Goal: Transaction & Acquisition: Subscribe to service/newsletter

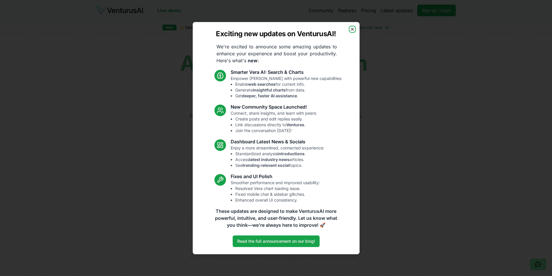
click at [353, 28] on icon "button" at bounding box center [352, 29] width 5 height 5
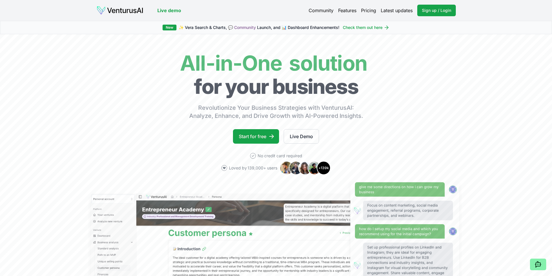
scroll to position [116, 0]
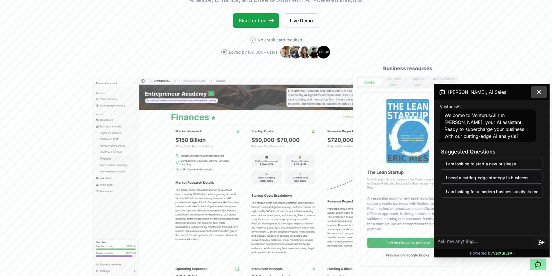
click at [536, 94] on icon at bounding box center [539, 92] width 7 height 7
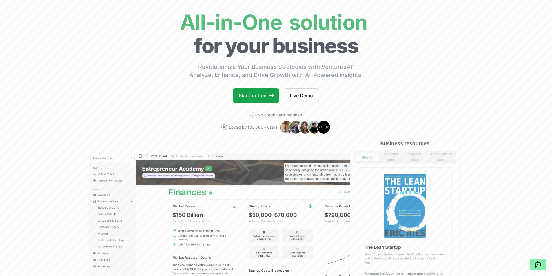
scroll to position [0, 0]
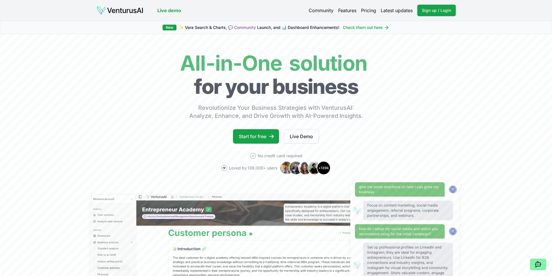
click at [368, 10] on link "Pricing" at bounding box center [368, 10] width 15 height 7
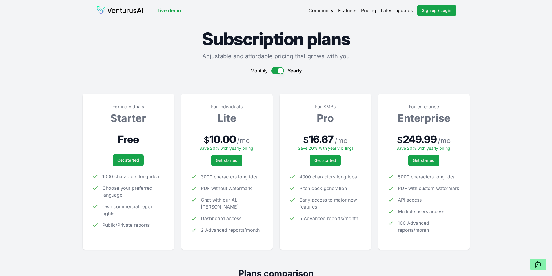
click at [136, 175] on span "1000 characters long idea" at bounding box center [130, 176] width 57 height 7
click at [138, 175] on span "1000 characters long idea" at bounding box center [130, 176] width 57 height 7
click at [365, 11] on link "Pricing" at bounding box center [368, 10] width 15 height 7
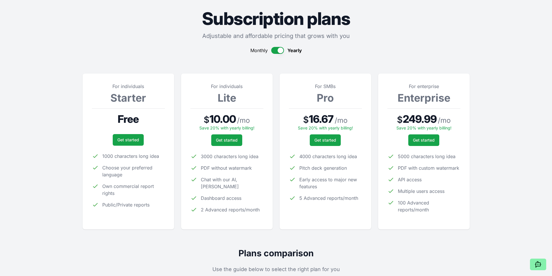
scroll to position [58, 0]
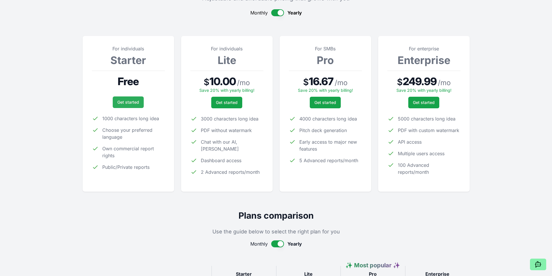
click at [130, 101] on link "Get started" at bounding box center [128, 103] width 31 height 12
